Goal: Complete Application Form: Complete application form

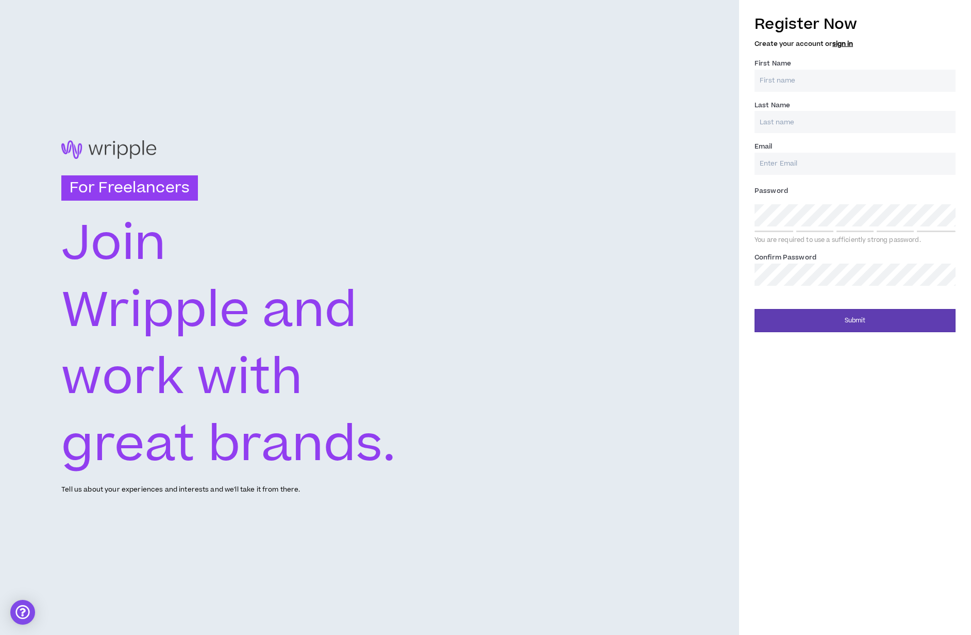
click at [825, 64] on div "First Name *" at bounding box center [855, 75] width 201 height 34
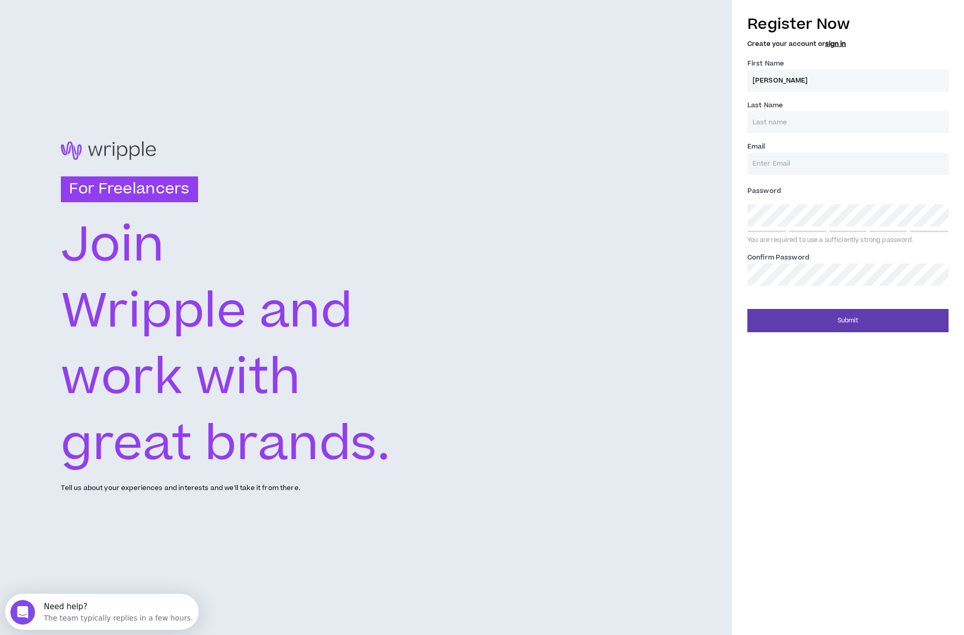
type input "[PERSON_NAME]"
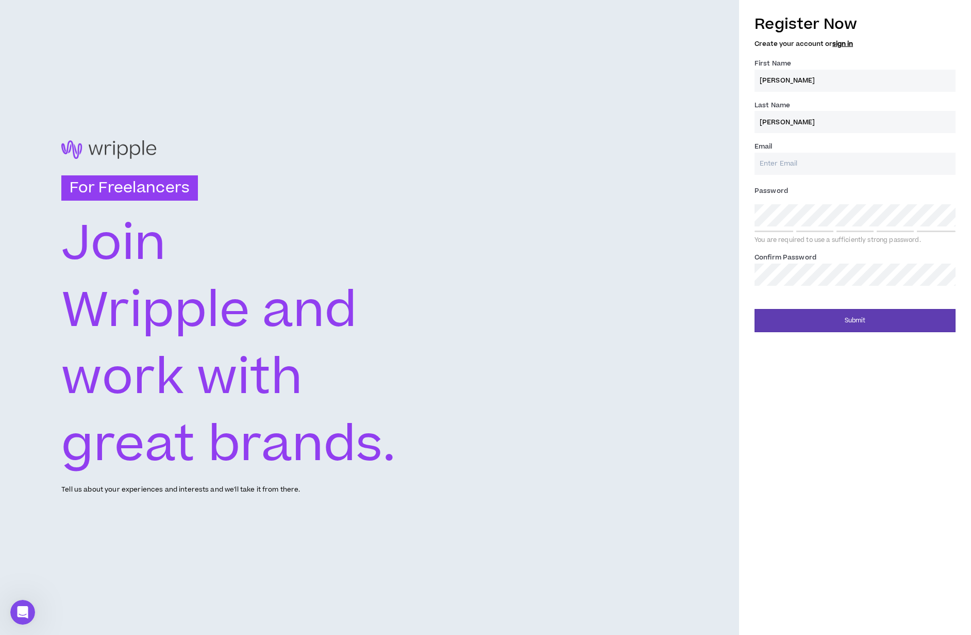
type input "[PERSON_NAME]"
type input "[PERSON_NAME][EMAIL_ADDRESS][DOMAIN_NAME]"
click at [747, 210] on div "Register Now Create your account or sign in First Name * [PERSON_NAME] Last Nam…" at bounding box center [855, 170] width 232 height 324
click at [741, 209] on div "Register Now Create your account or sign in First Name * [PERSON_NAME] Last Nam…" at bounding box center [855, 170] width 232 height 324
click at [741, 214] on div "Register Now Create your account or sign in First Name * [PERSON_NAME] Last Nam…" at bounding box center [855, 170] width 232 height 324
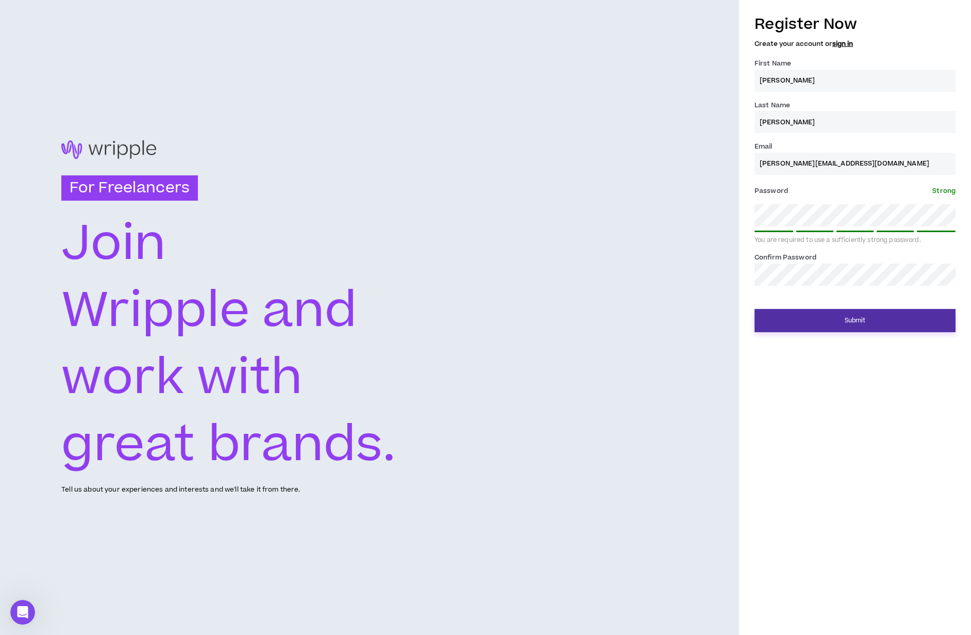
click at [863, 315] on button "Submit" at bounding box center [855, 320] width 201 height 23
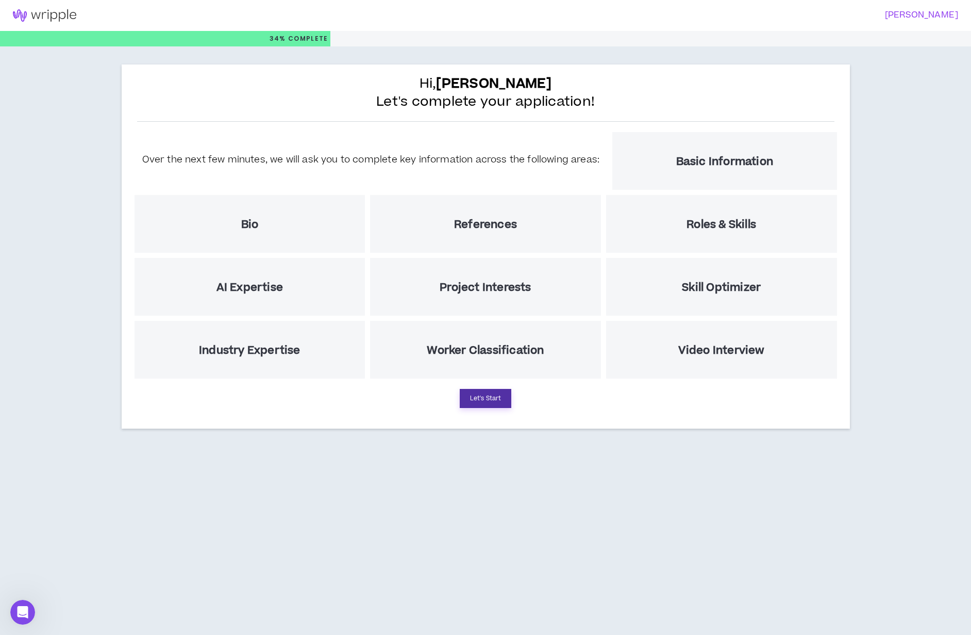
click at [470, 399] on button "Let's Start" at bounding box center [486, 398] width 52 height 19
select select "US"
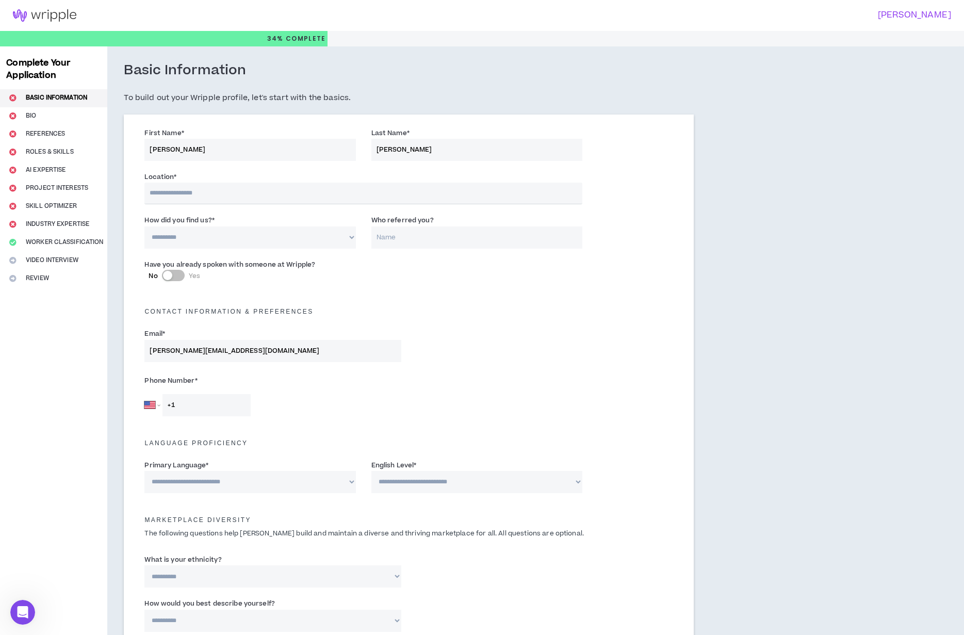
click at [40, 263] on div "Complete Your Application Basic Information Bio References Roles & Skills AI Ex…" at bounding box center [53, 576] width 107 height 1060
click at [204, 196] on input "text" at bounding box center [362, 194] width 437 height 22
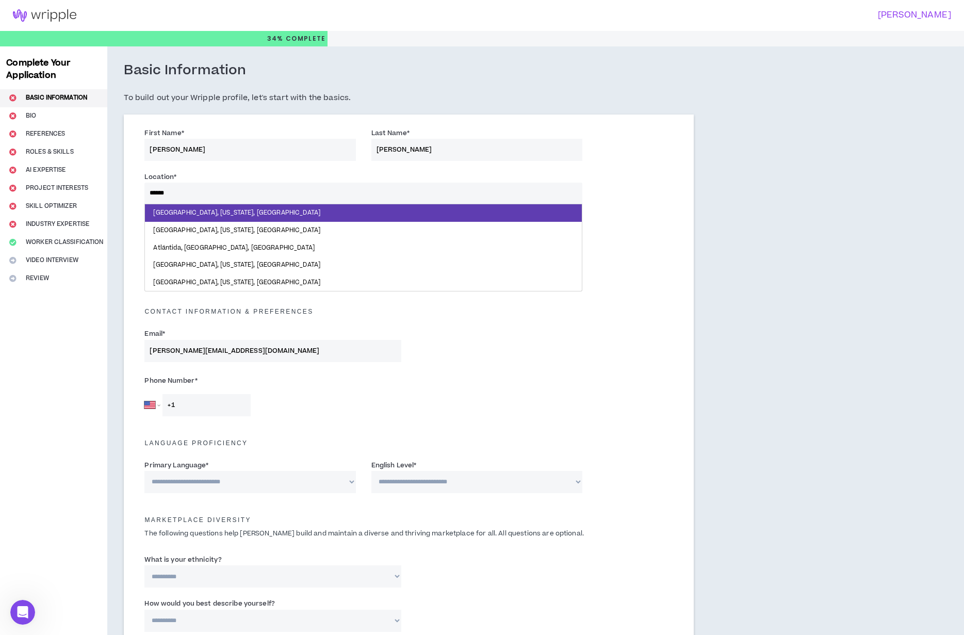
type input "*******"
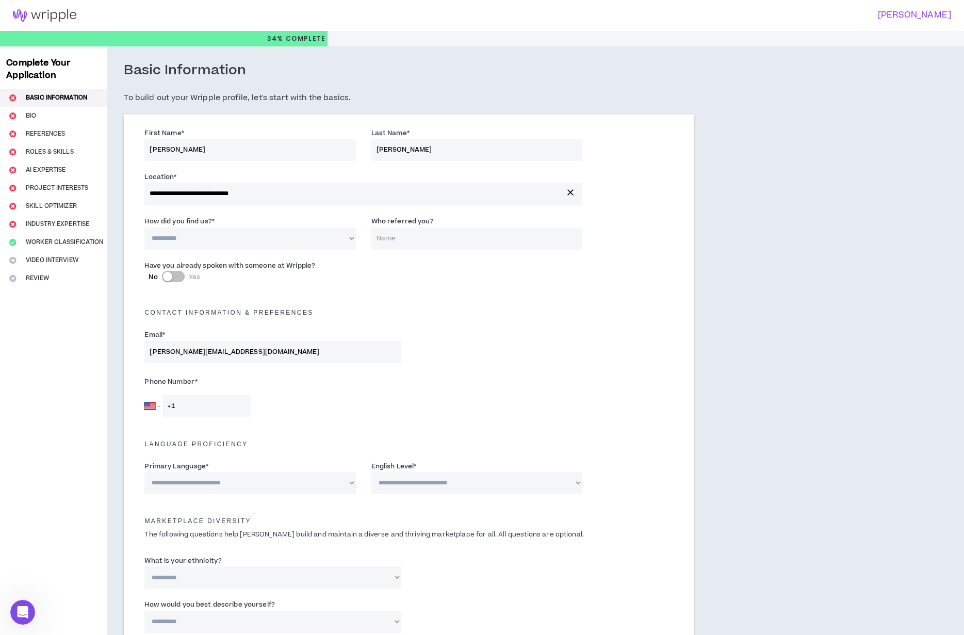
select select "*"
type input "[PERSON_NAME]"
